Goal: Information Seeking & Learning: Understand process/instructions

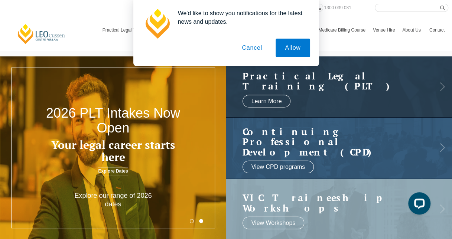
click at [260, 46] on button "Cancel" at bounding box center [251, 48] width 39 height 19
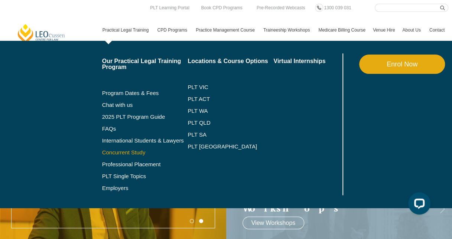
click at [114, 151] on link "Concurrent Study" at bounding box center [145, 153] width 86 height 6
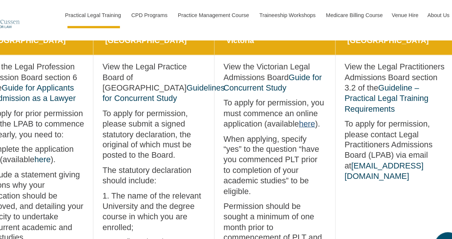
scroll to position [340, 0]
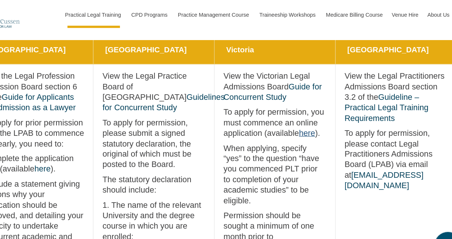
click at [306, 112] on link "here" at bounding box center [302, 110] width 13 height 7
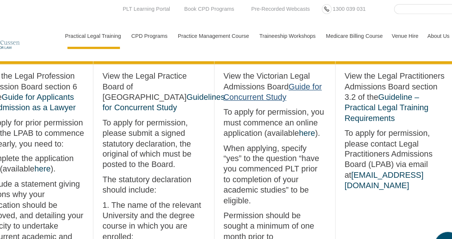
click at [267, 81] on link "Guide for Concurrent Study" at bounding box center [273, 76] width 81 height 16
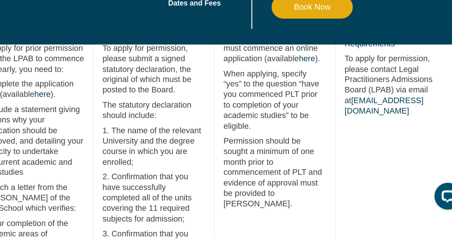
scroll to position [361, 0]
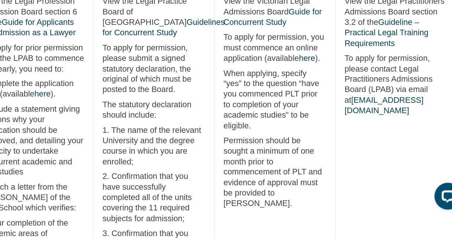
click at [239, 155] on p "Permission should be sought a minimum of one month prior to commencement of PLT…" at bounding box center [275, 183] width 85 height 61
click at [303, 86] on link "here" at bounding box center [302, 88] width 13 height 7
